Goal: Answer question/provide support: Share knowledge or assist other users

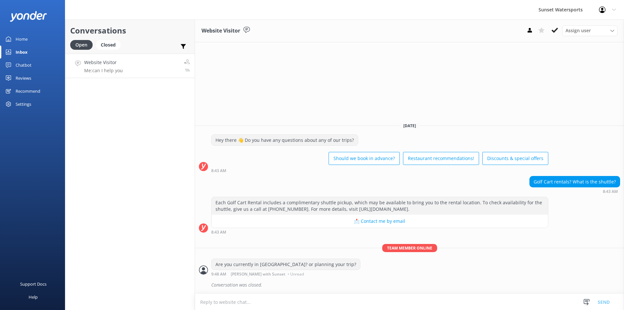
click at [110, 70] on p "Me: can I help you" at bounding box center [103, 71] width 39 height 6
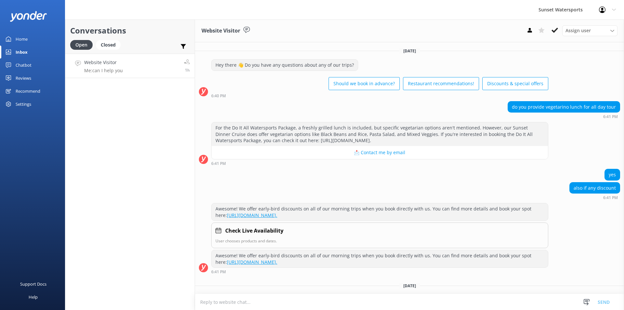
scroll to position [38, 0]
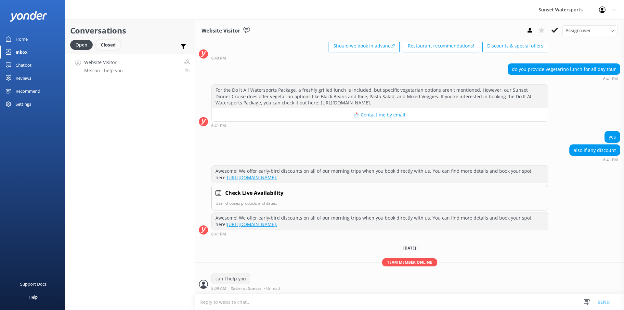
click at [110, 46] on div "Closed" at bounding box center [108, 45] width 25 height 10
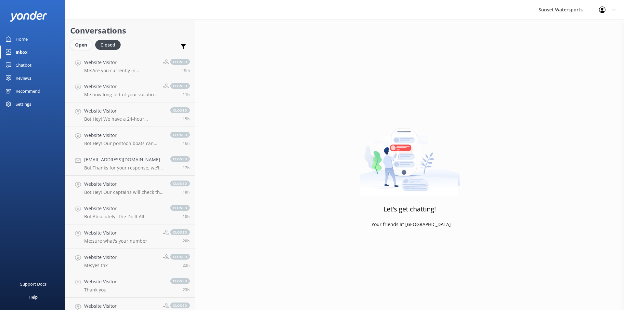
click at [79, 45] on div "Open" at bounding box center [81, 45] width 22 height 10
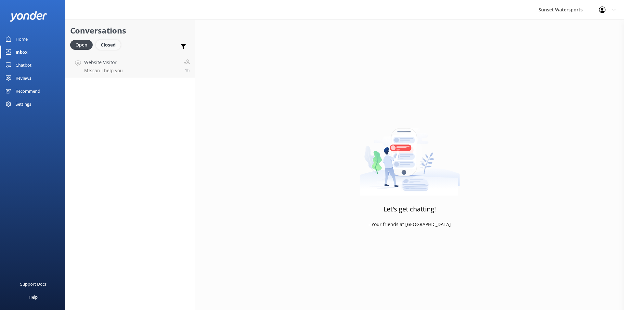
click at [108, 43] on div "Closed" at bounding box center [108, 45] width 25 height 10
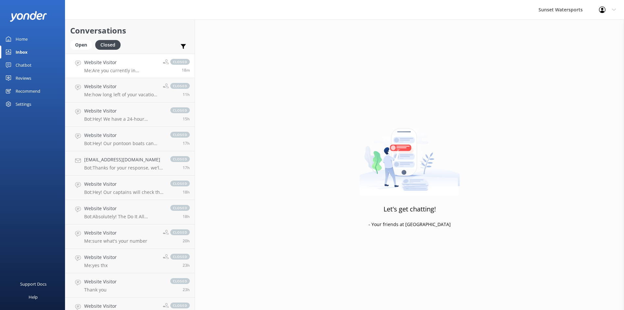
click at [140, 68] on p "Me: Are you currently in Key West? or planning your trip?" at bounding box center [121, 71] width 74 height 6
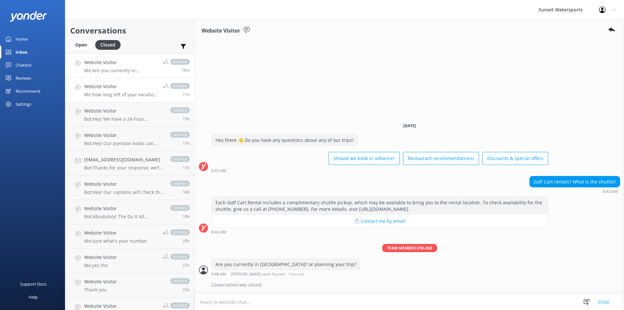
click at [124, 95] on p "Me: how long left of your vacation here?" at bounding box center [121, 95] width 74 height 6
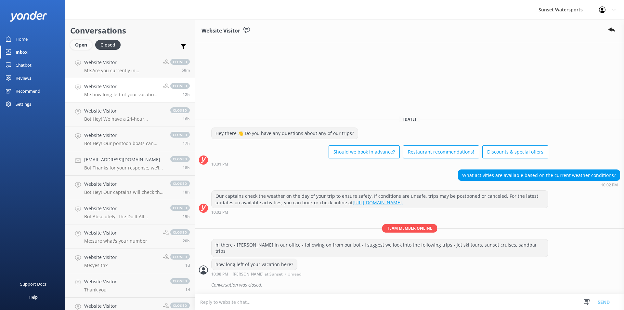
click at [80, 44] on div "Open" at bounding box center [81, 45] width 22 height 10
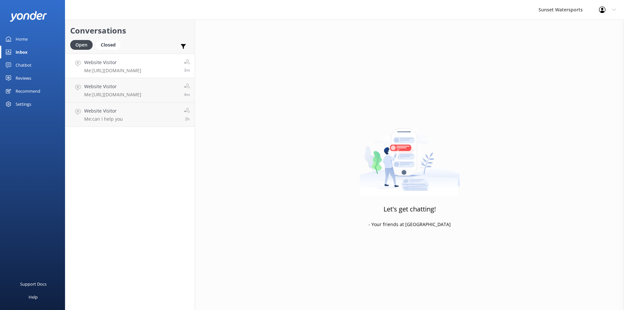
click at [110, 71] on p "Me: [URL][DOMAIN_NAME]" at bounding box center [112, 71] width 57 height 6
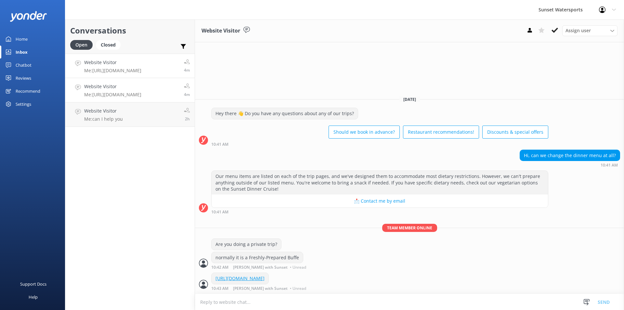
click at [94, 94] on p "Me: [URL][DOMAIN_NAME]" at bounding box center [112, 95] width 57 height 6
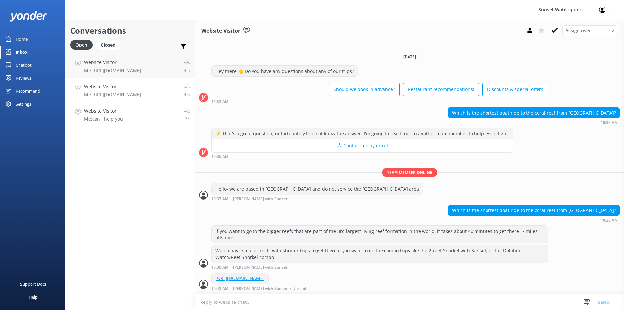
scroll to position [0, 0]
click at [119, 121] on p "Me: can I help you" at bounding box center [103, 119] width 39 height 6
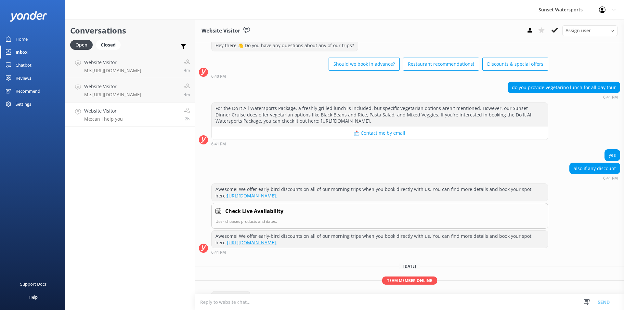
scroll to position [38, 0]
